Goal: Find specific page/section: Find specific page/section

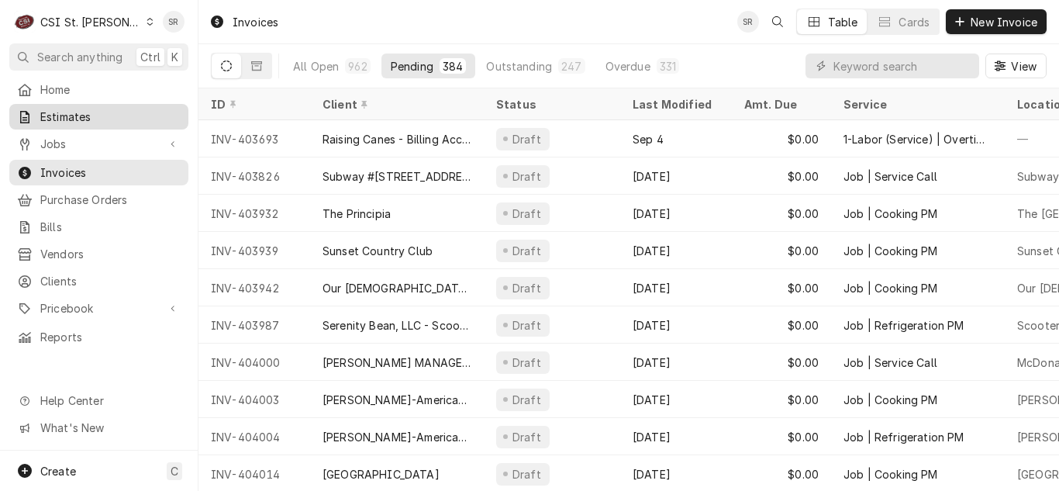
click at [102, 121] on div "Estimates" at bounding box center [98, 116] width 173 height 19
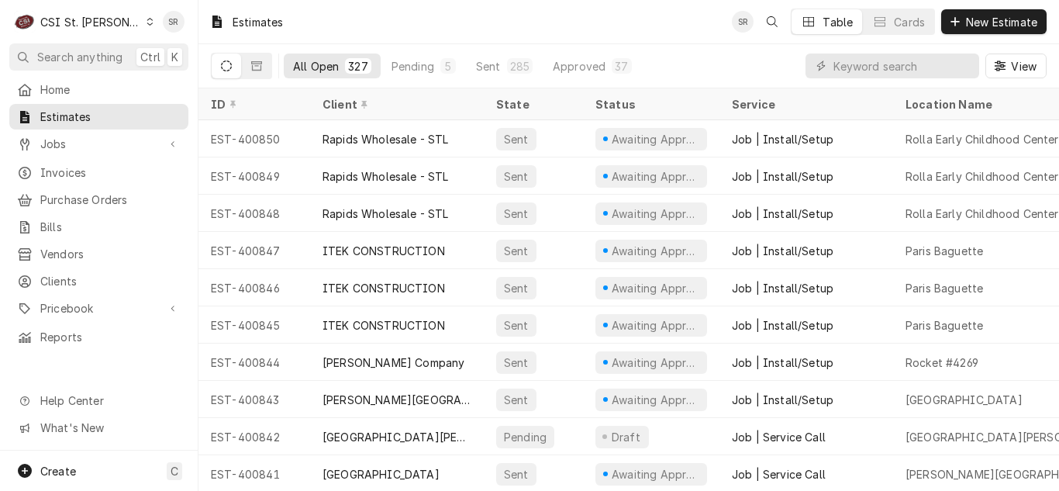
drag, startPoint x: 688, startPoint y: 129, endPoint x: 633, endPoint y: 7, distance: 133.2
click at [633, 7] on div "Estimates SR Table Cards New Estimate" at bounding box center [628, 21] width 860 height 43
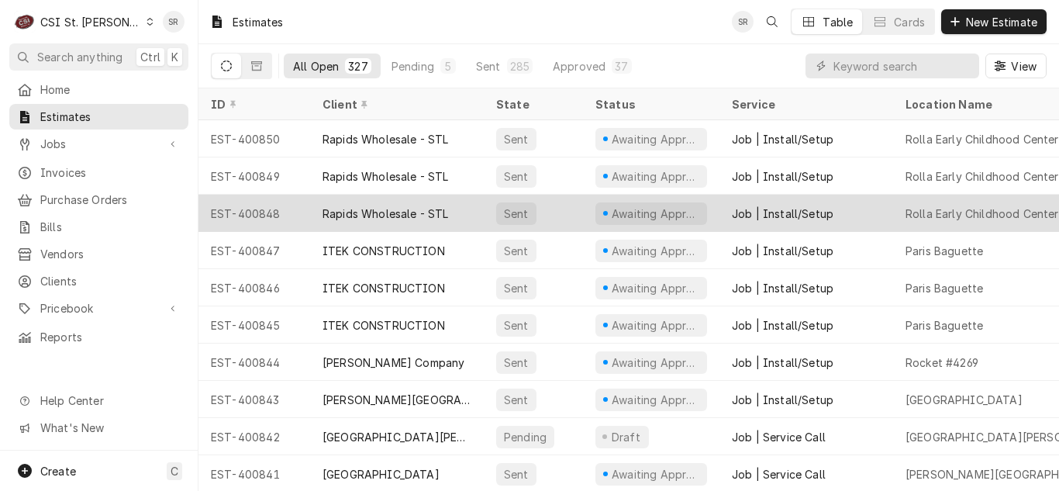
drag, startPoint x: 684, startPoint y: 94, endPoint x: 762, endPoint y: 197, distance: 129.0
click at [723, 147] on table "ID Client State Status Service Location Name Location Address Labels Total Expi…" at bounding box center [628, 289] width 860 height 402
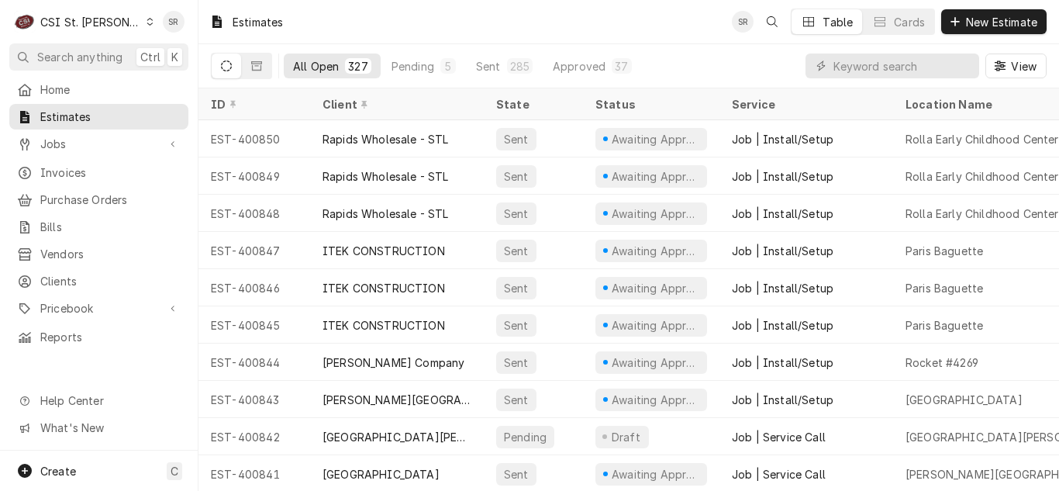
click at [715, 33] on div "Estimates SR Table Cards New Estimate" at bounding box center [628, 21] width 860 height 43
drag, startPoint x: 77, startPoint y: 129, endPoint x: 77, endPoint y: 141, distance: 12.4
click at [77, 131] on link "Jobs" at bounding box center [98, 144] width 179 height 26
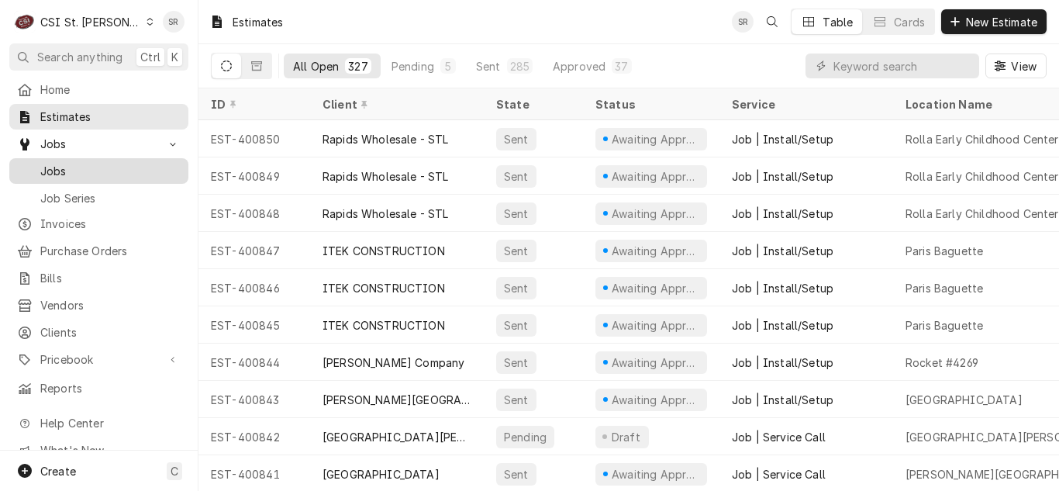
click at [77, 163] on span "Jobs" at bounding box center [110, 171] width 140 height 16
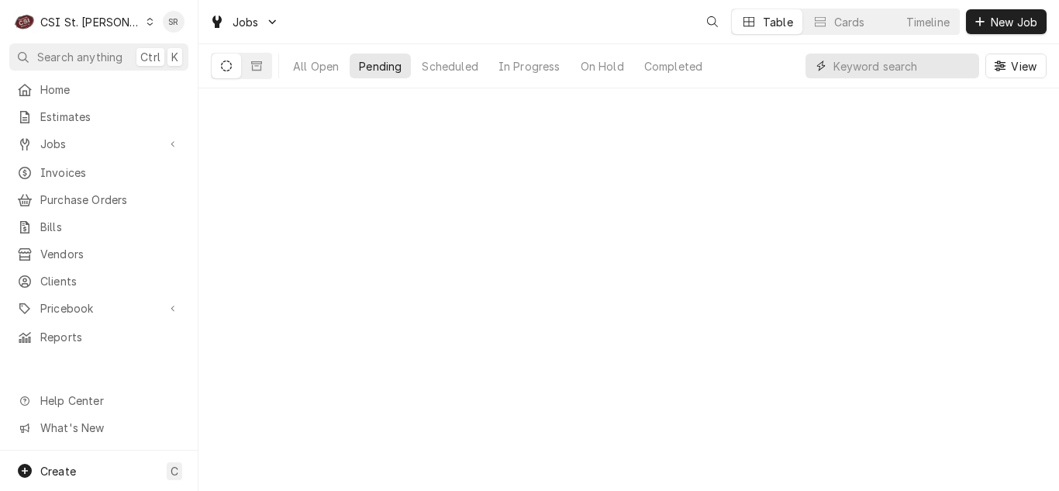
click at [867, 67] on input "Dynamic Content Wrapper" at bounding box center [902, 65] width 138 height 25
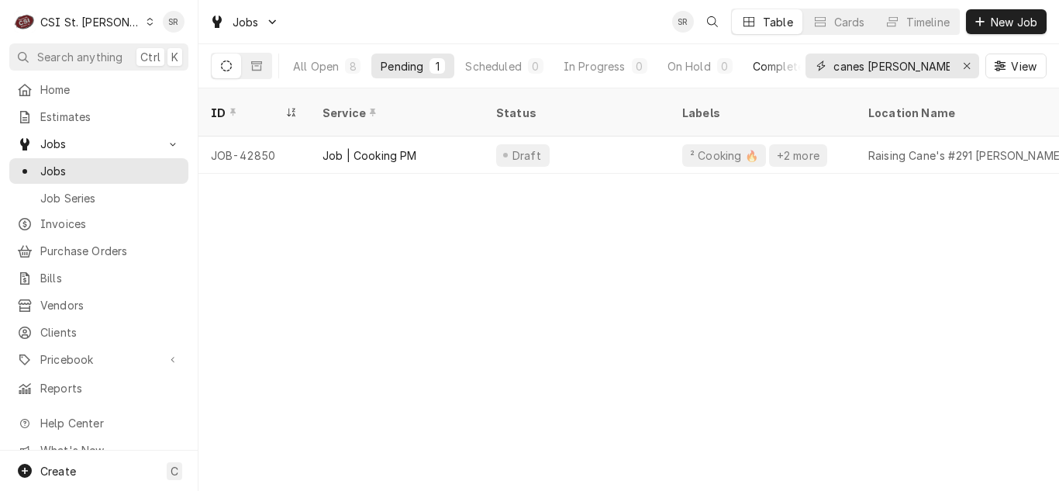
type input "canes [PERSON_NAME]"
click at [764, 66] on div "Completed" at bounding box center [782, 66] width 58 height 16
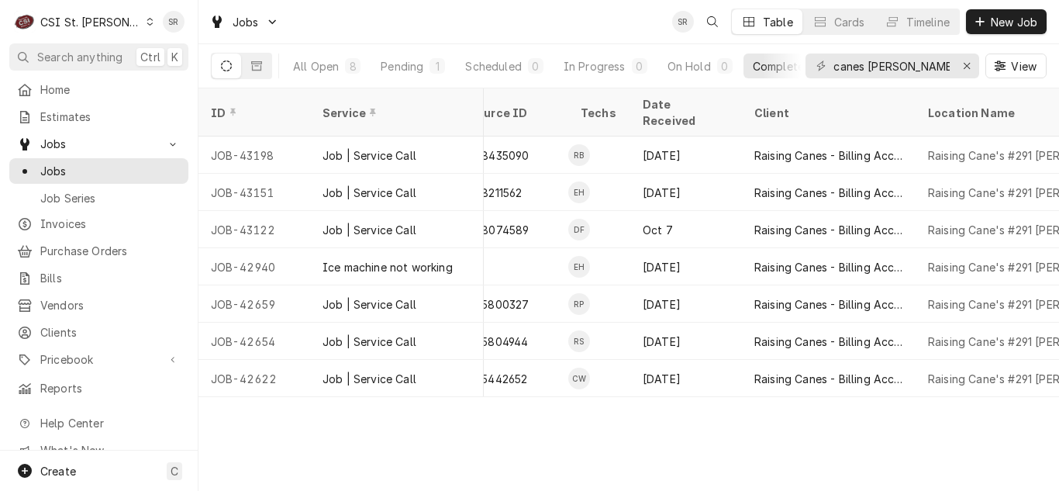
scroll to position [0, 831]
